Goal: Information Seeking & Learning: Learn about a topic

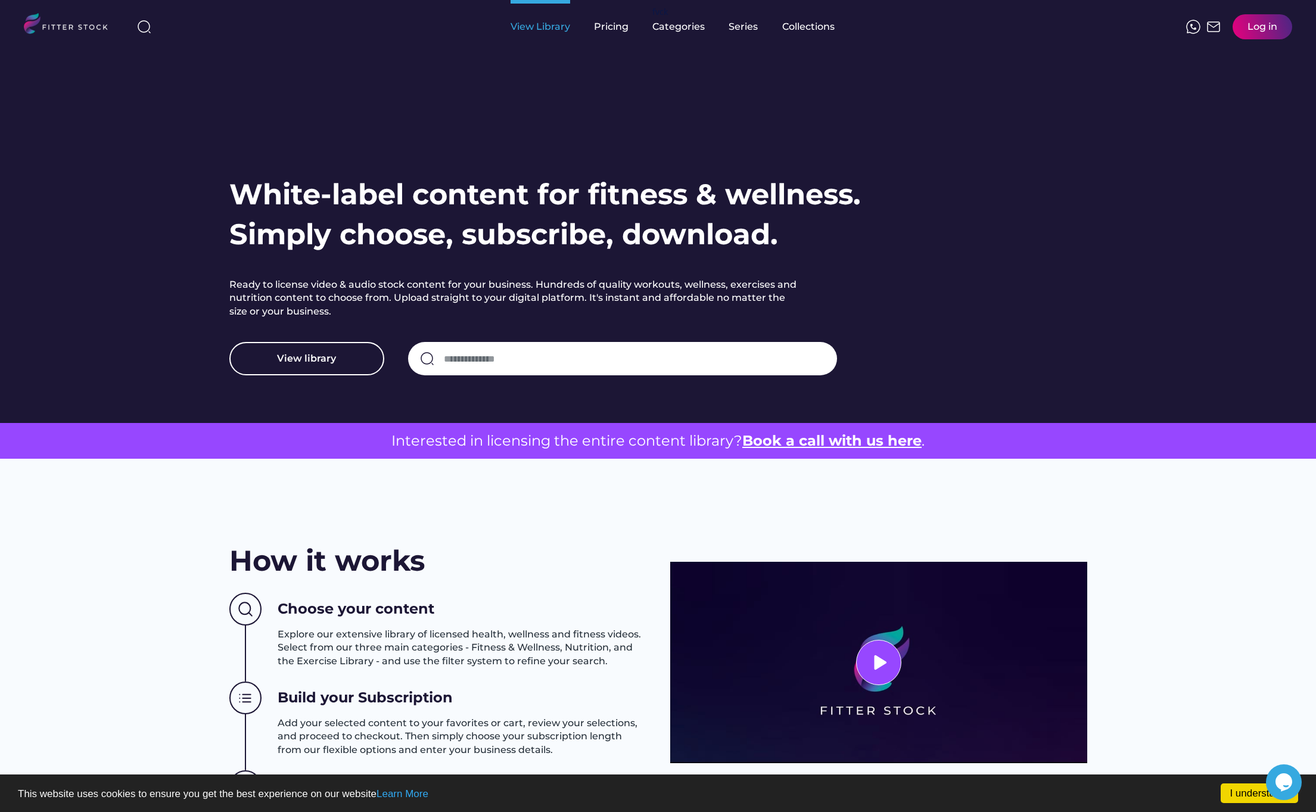
click at [530, 31] on div "View Library" at bounding box center [540, 26] width 60 height 13
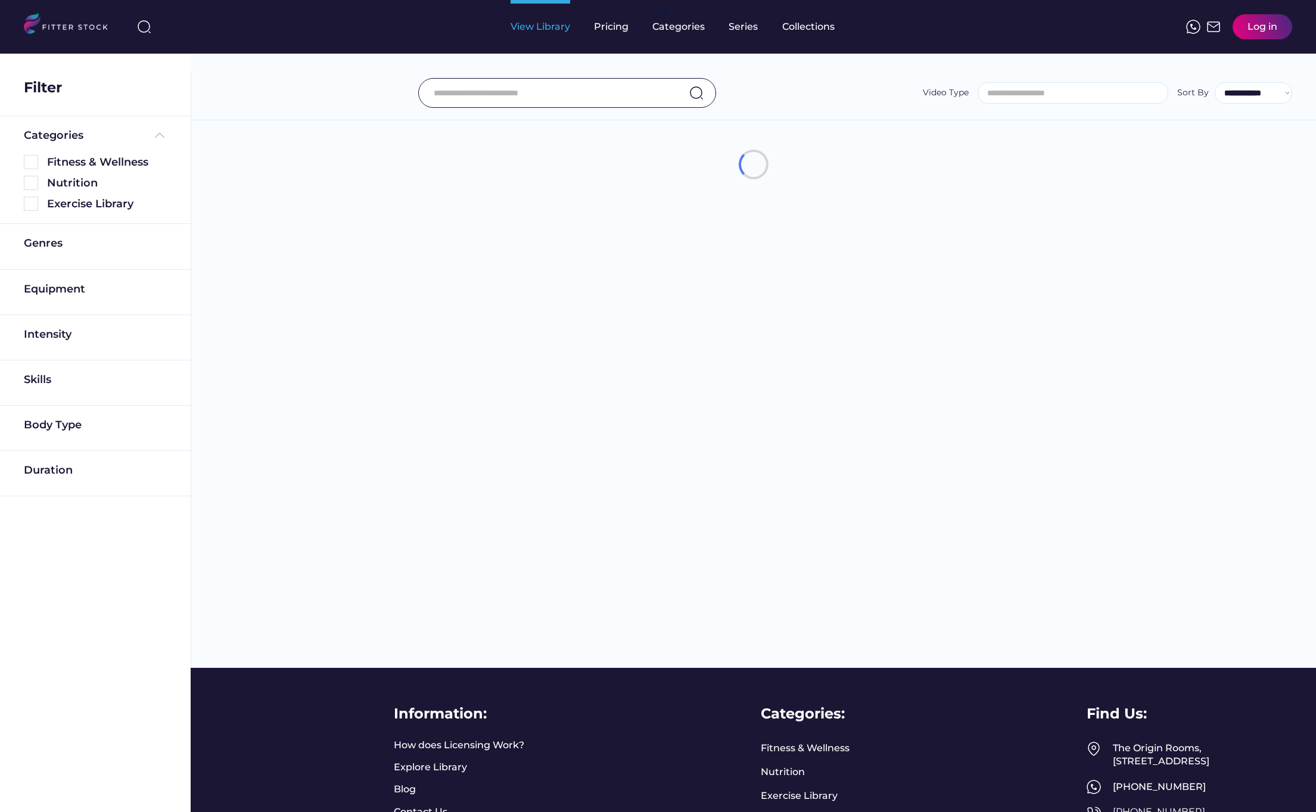
select select
select select "**********"
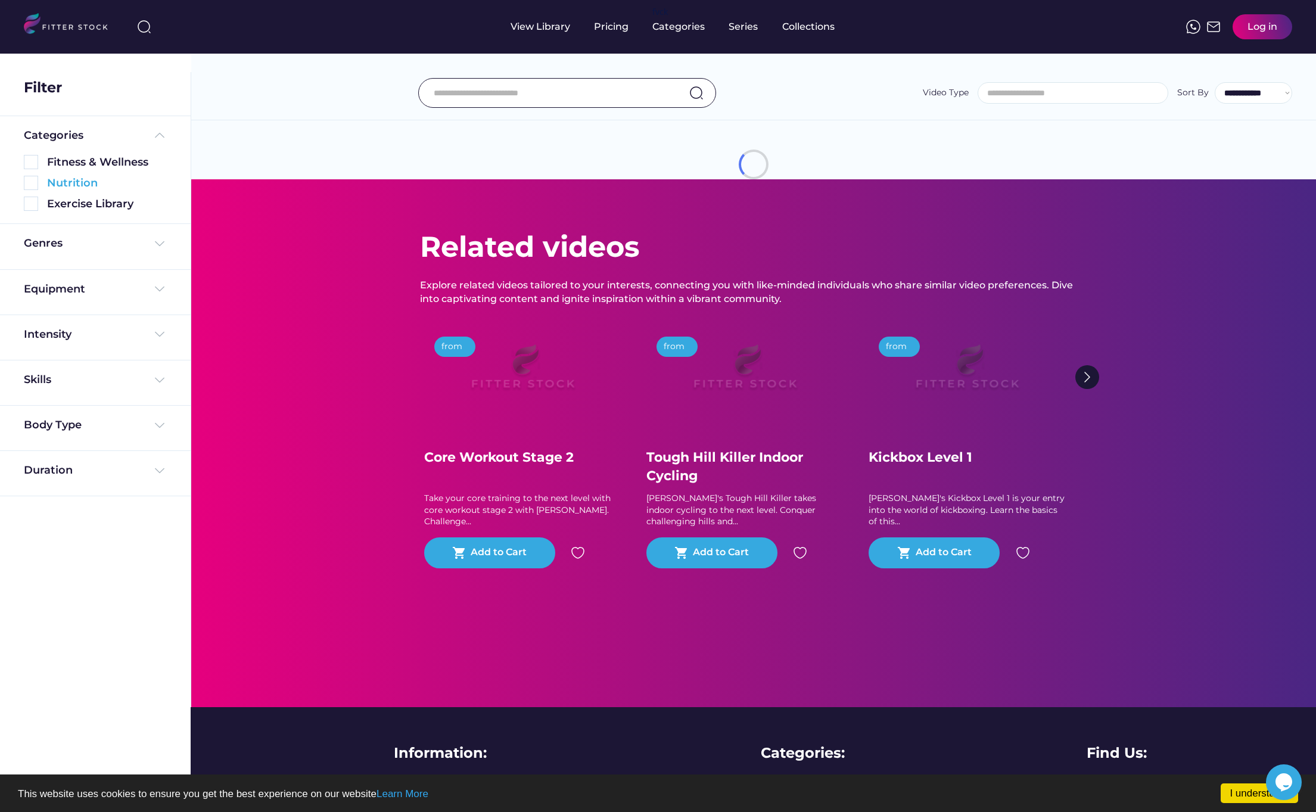
click at [118, 232] on div "Genres" at bounding box center [95, 246] width 191 height 45
click at [108, 239] on div "Genres" at bounding box center [95, 243] width 143 height 15
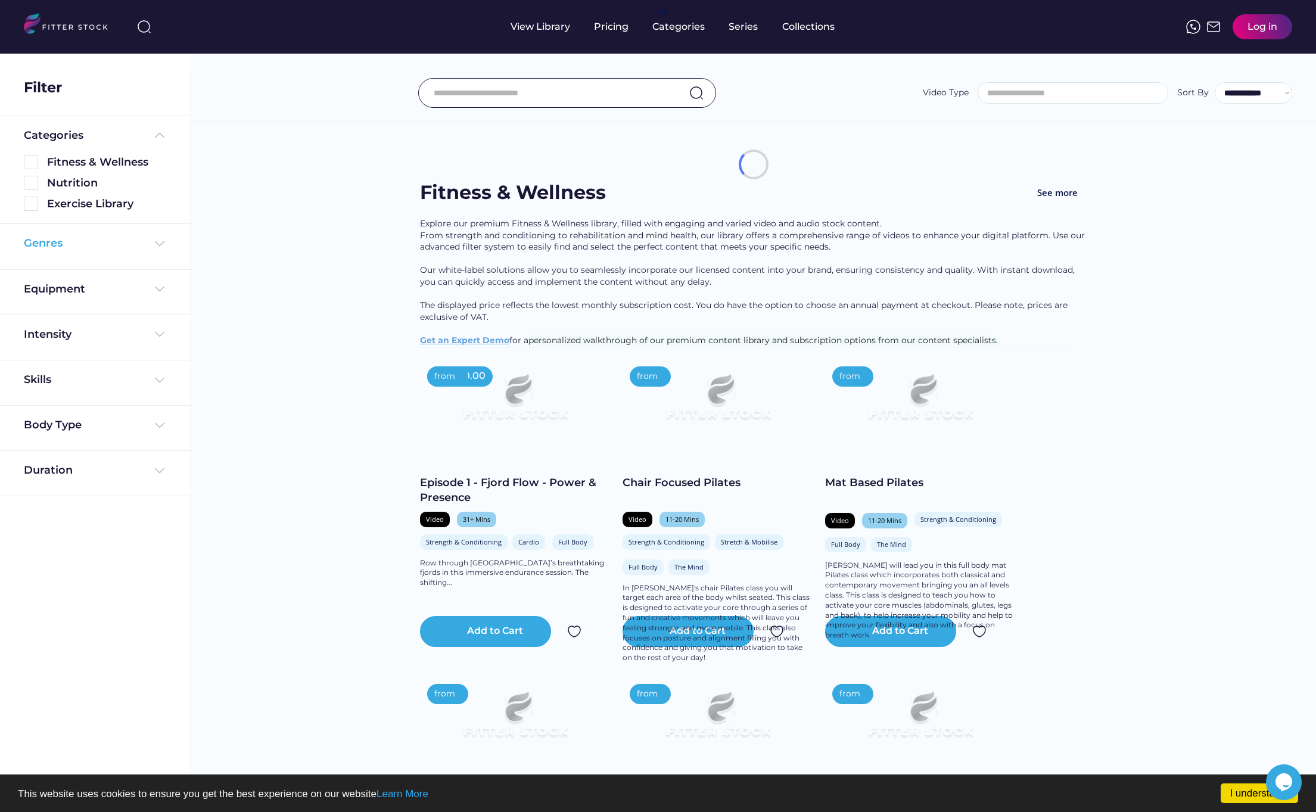
click at [70, 249] on div "Genres" at bounding box center [95, 243] width 143 height 15
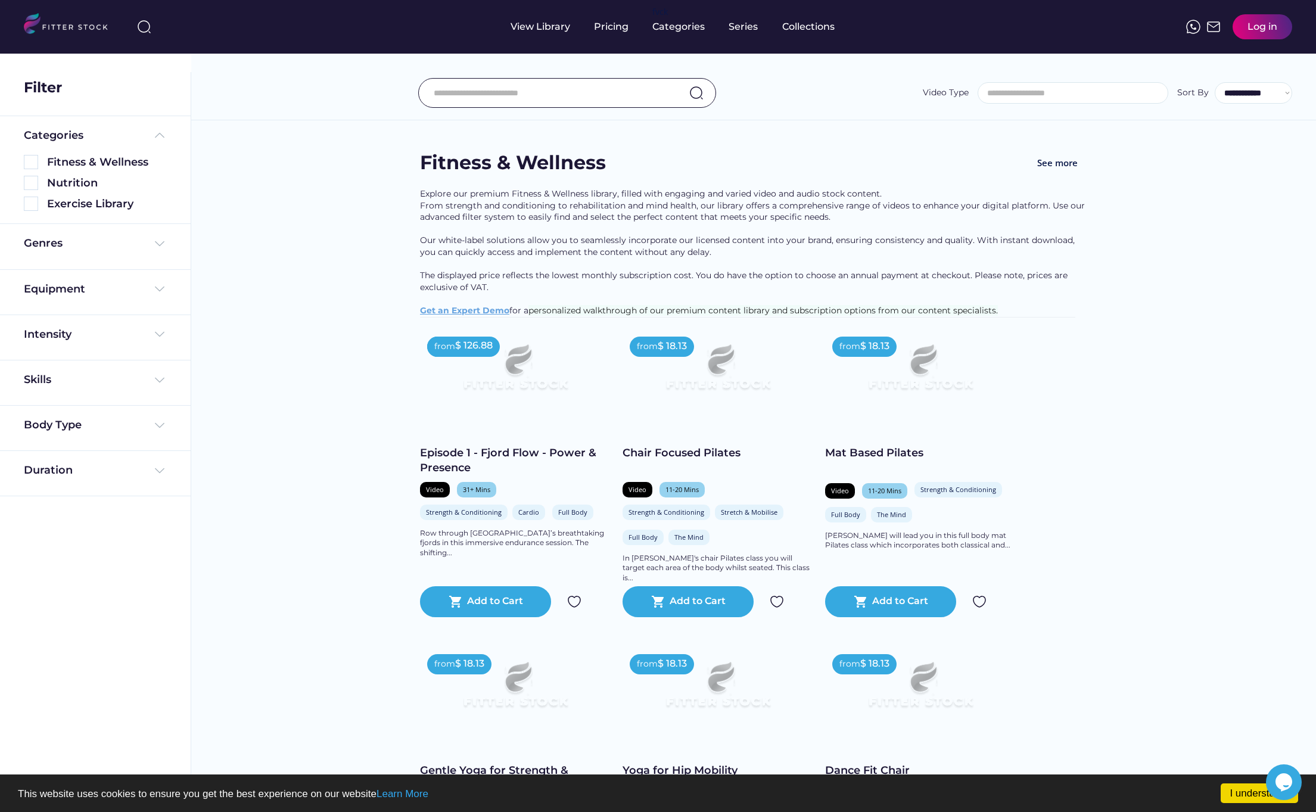
click at [57, 253] on div "Genres Strength & Conditioning" at bounding box center [95, 246] width 143 height 21
click at [55, 248] on div "Genres" at bounding box center [43, 243] width 39 height 15
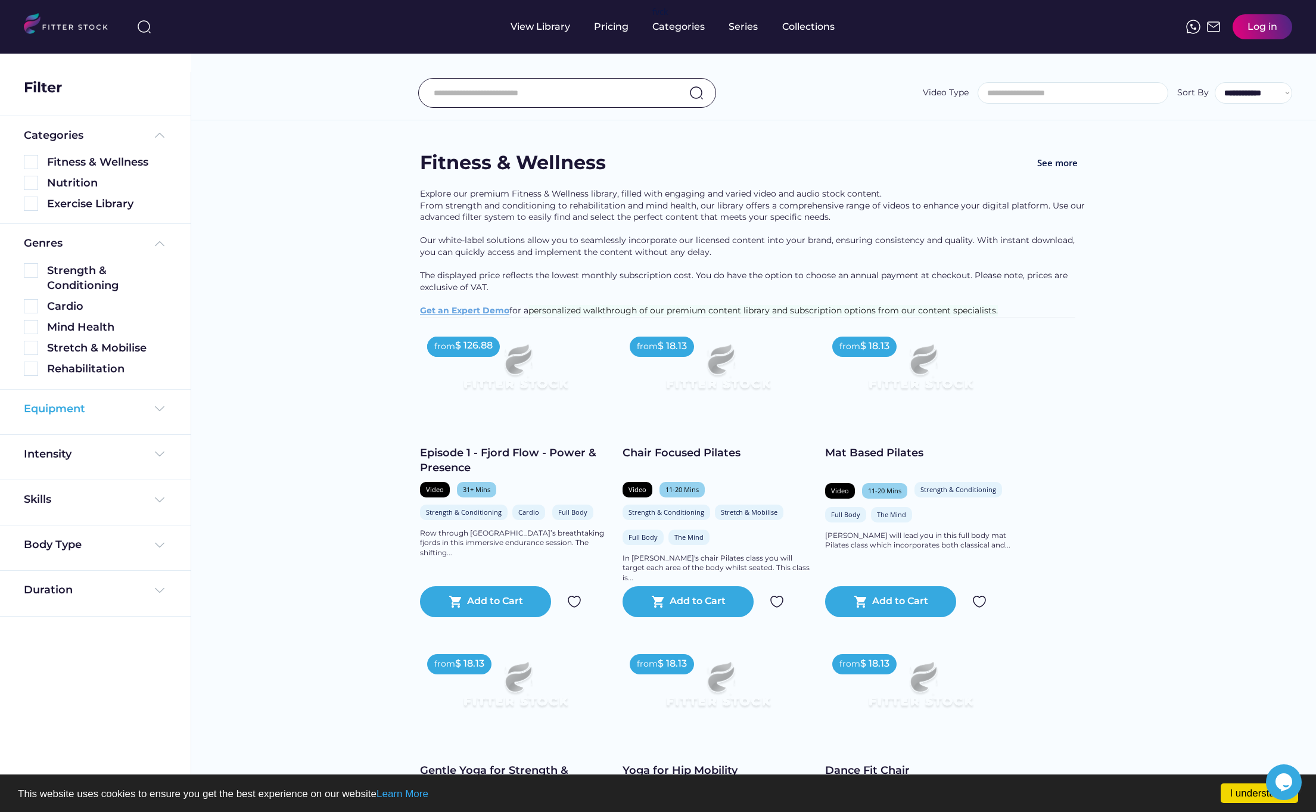
click at [81, 410] on div "Equipment" at bounding box center [54, 408] width 61 height 15
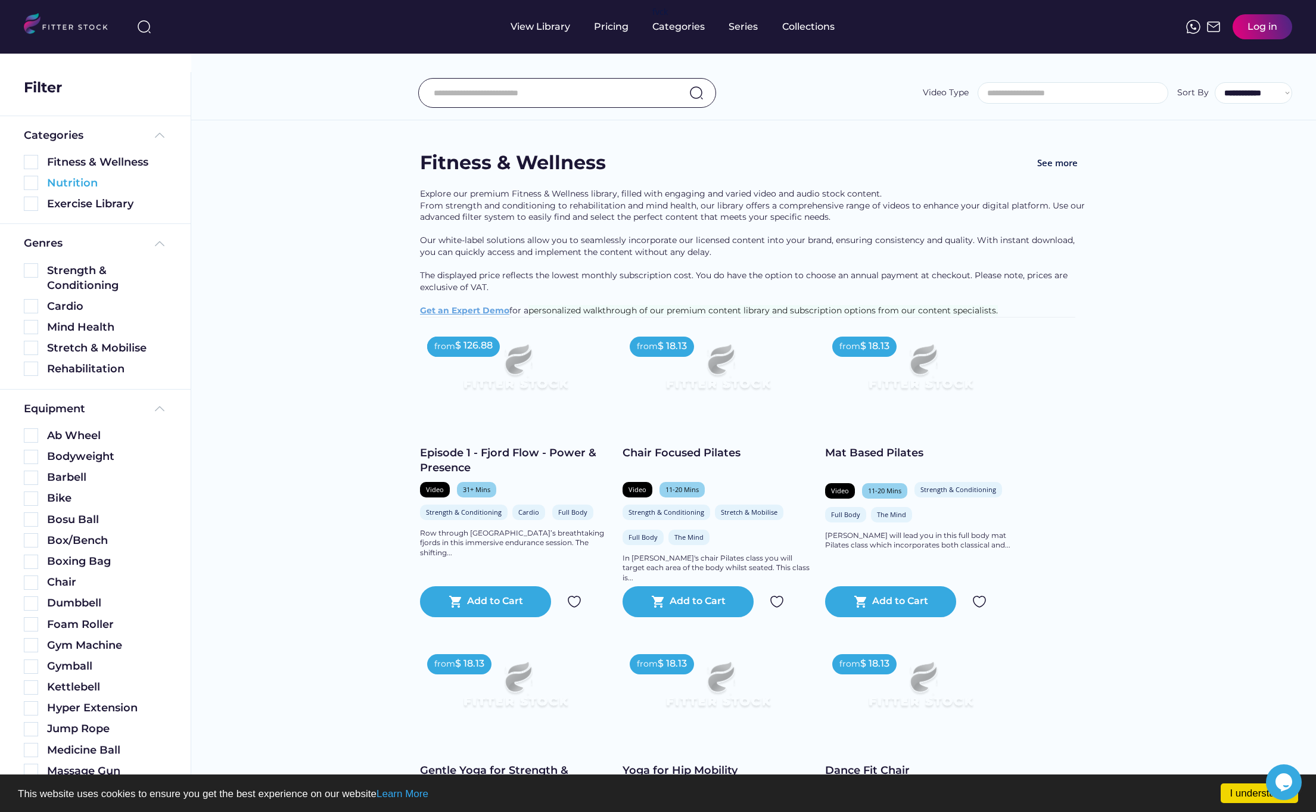
click at [37, 171] on div "Nutrition" at bounding box center [95, 180] width 143 height 21
click at [29, 161] on img at bounding box center [31, 162] width 14 height 14
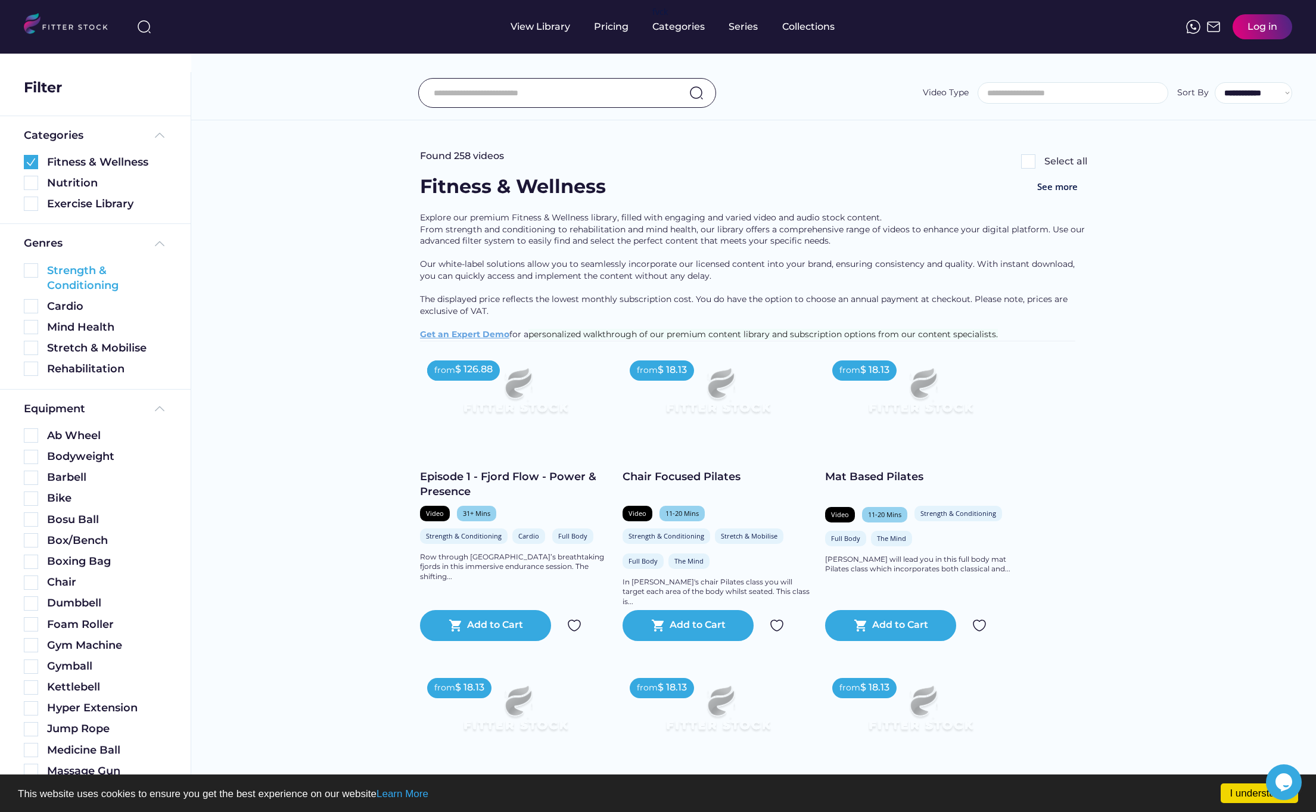
click at [109, 282] on div "Strength & Conditioning" at bounding box center [107, 278] width 120 height 30
click at [30, 267] on img at bounding box center [31, 270] width 14 height 14
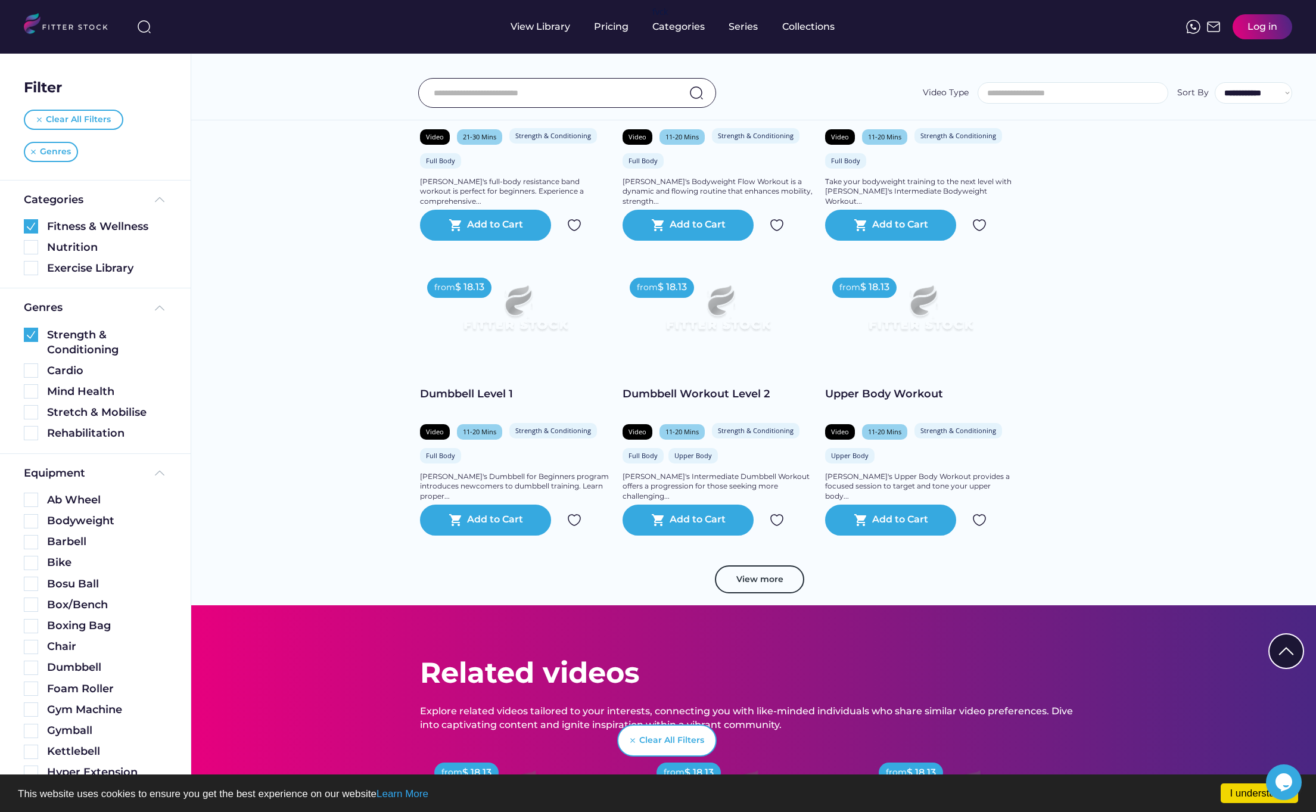
scroll to position [1851, 0]
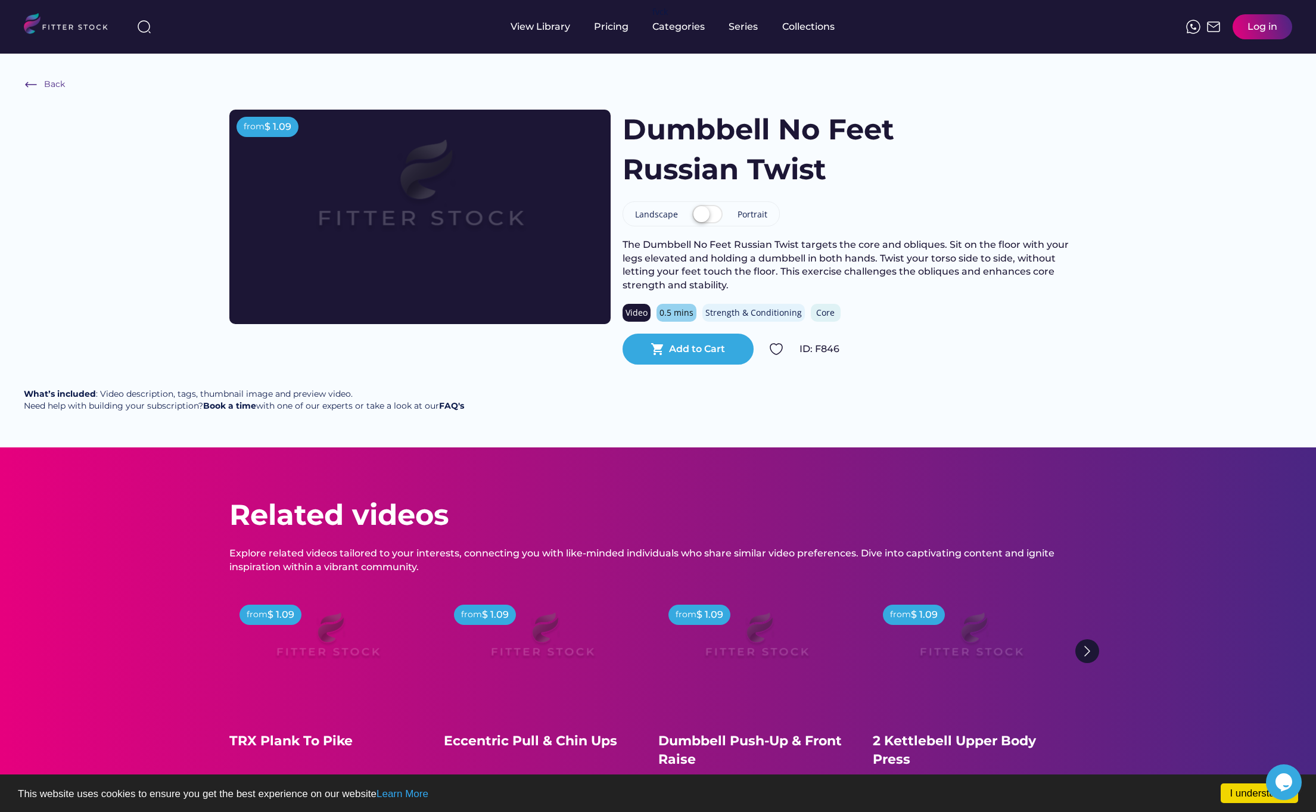
click at [700, 213] on label at bounding box center [707, 215] width 36 height 26
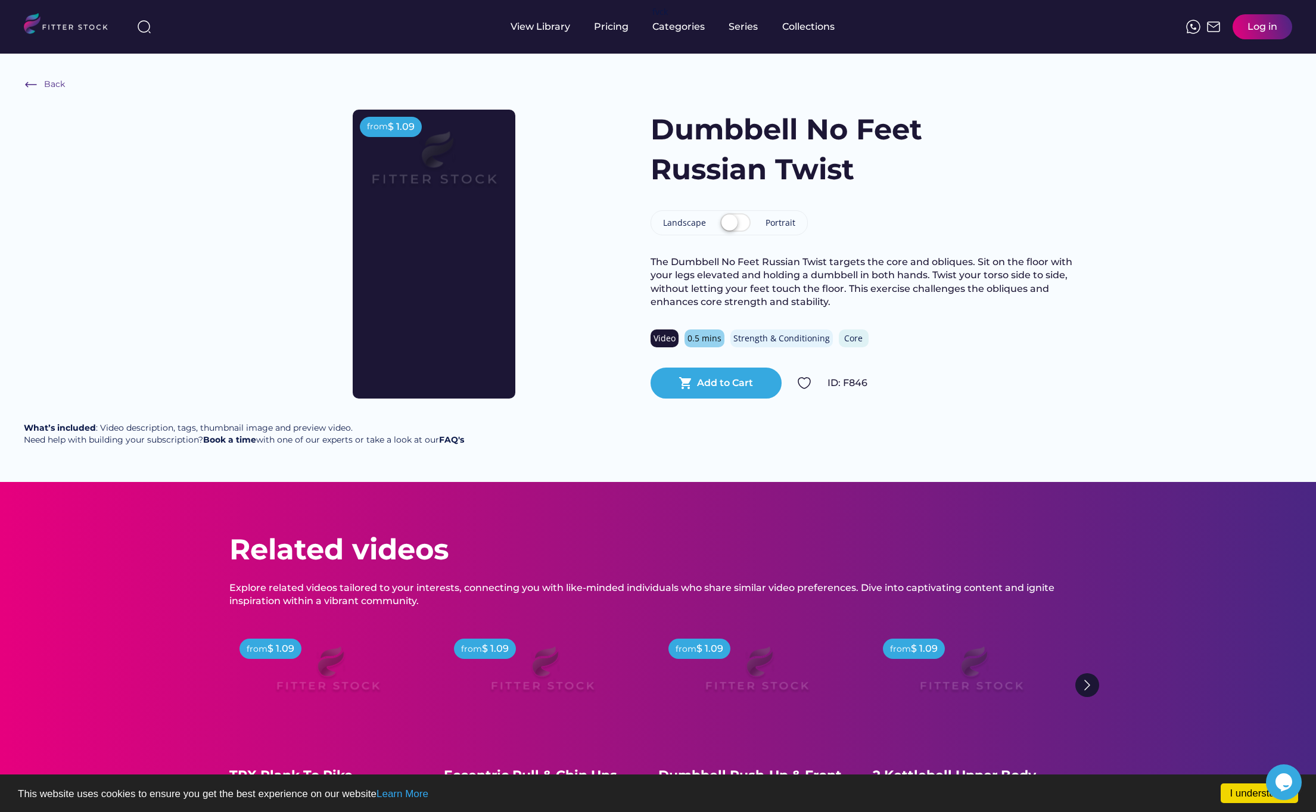
click at [737, 219] on label at bounding box center [735, 223] width 36 height 26
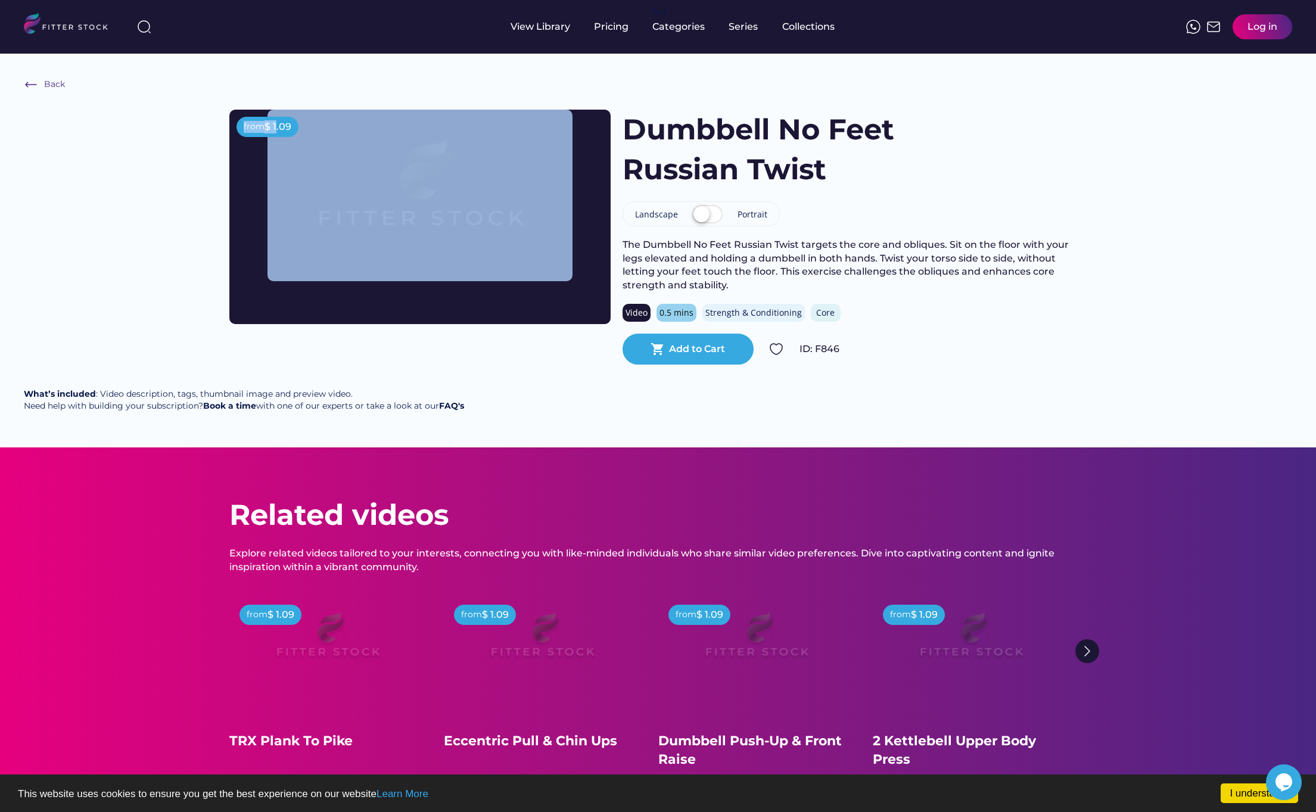
drag, startPoint x: 276, startPoint y: 128, endPoint x: 299, endPoint y: 128, distance: 23.2
click at [299, 128] on div "from $ 1.09" at bounding box center [419, 217] width 381 height 214
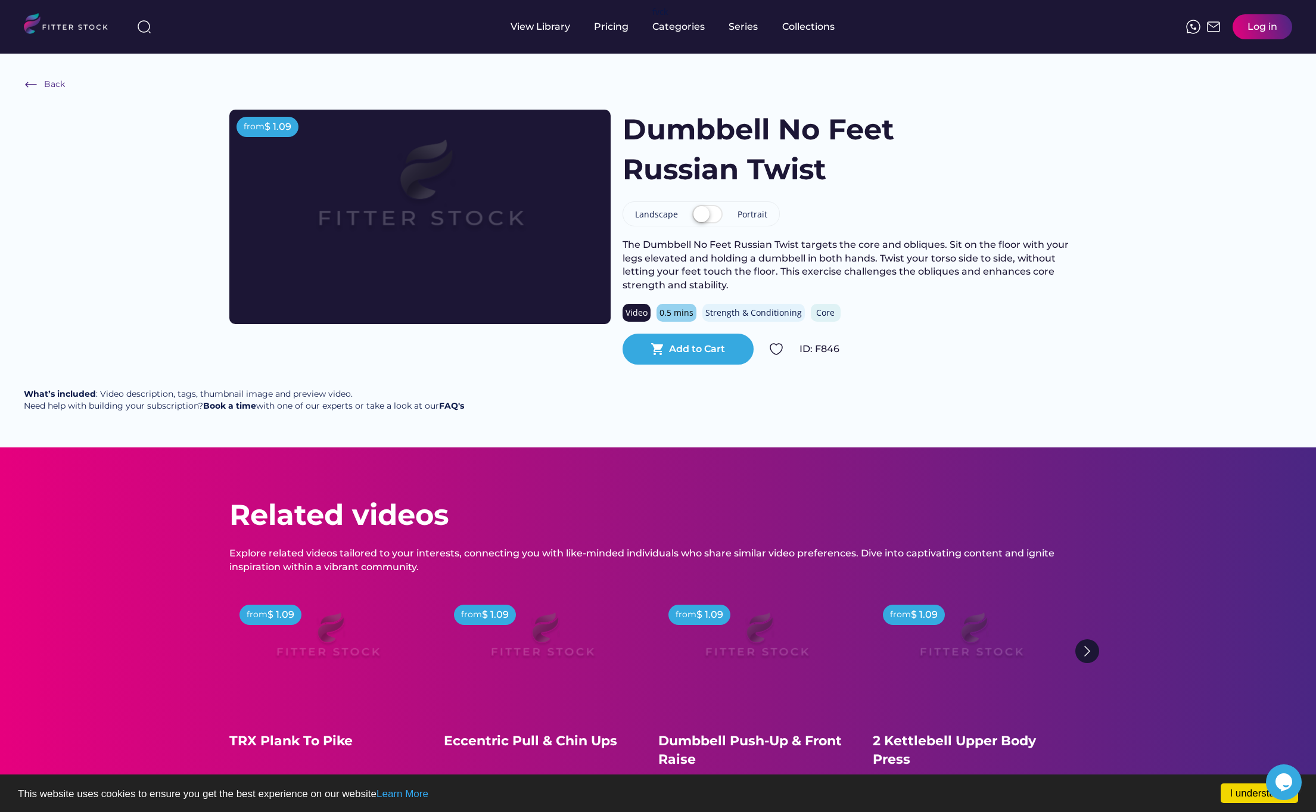
click at [300, 98] on div "Back from $ 1.09 from $ 1.09 Dumbbell No Feet Russian Twist Landscape Portrait …" at bounding box center [658, 251] width 1316 height 394
